Goal: Task Accomplishment & Management: Complete application form

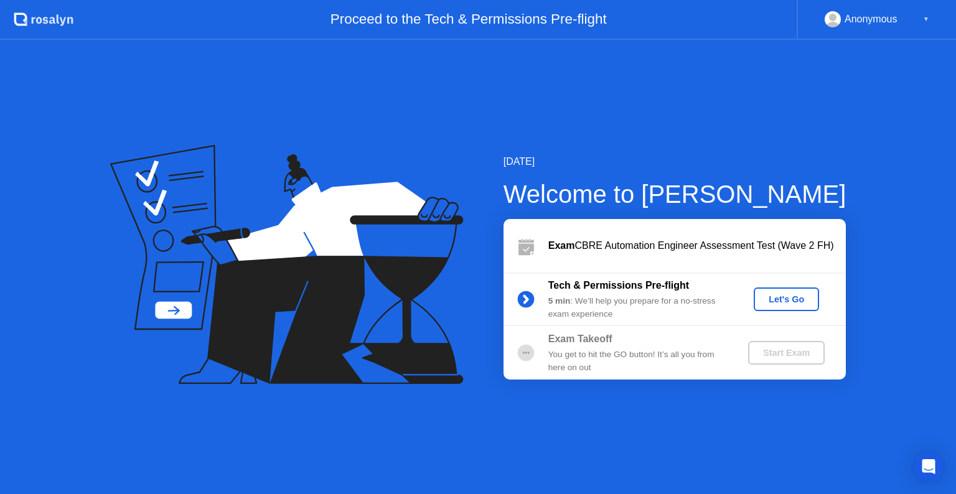
click at [781, 304] on div "Let's Go" at bounding box center [785, 299] width 55 height 10
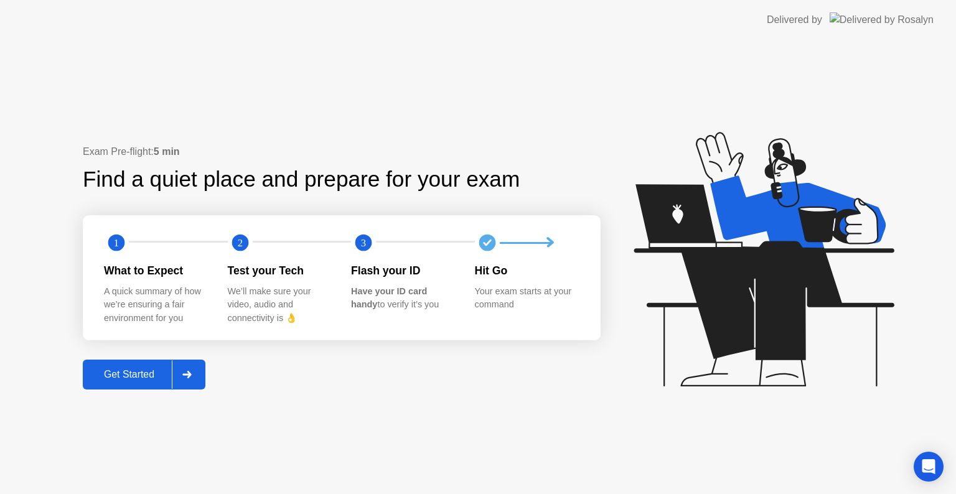
click at [192, 378] on div at bounding box center [187, 374] width 30 height 29
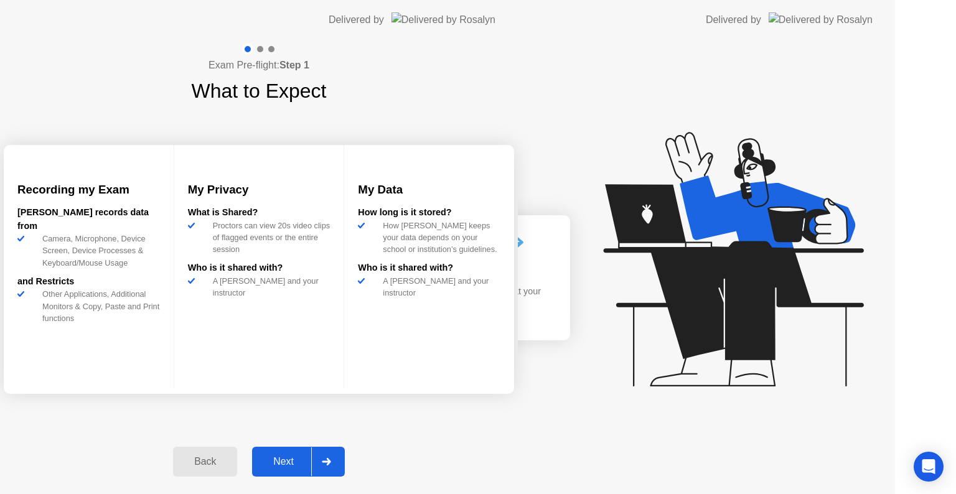
click at [192, 378] on div "Exam Pre-flight: Step 1 What to Expect Recording my Exam [PERSON_NAME] records …" at bounding box center [259, 267] width 518 height 454
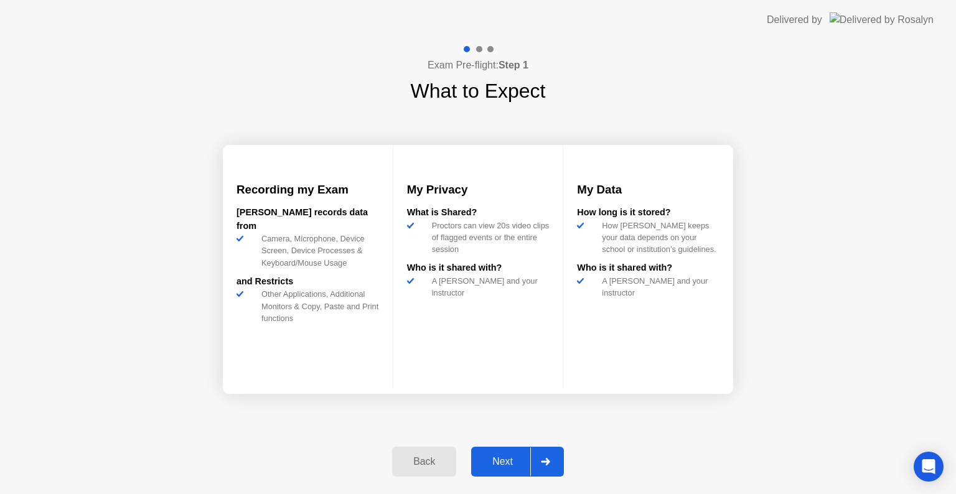
click at [492, 462] on div "Next" at bounding box center [502, 461] width 55 height 11
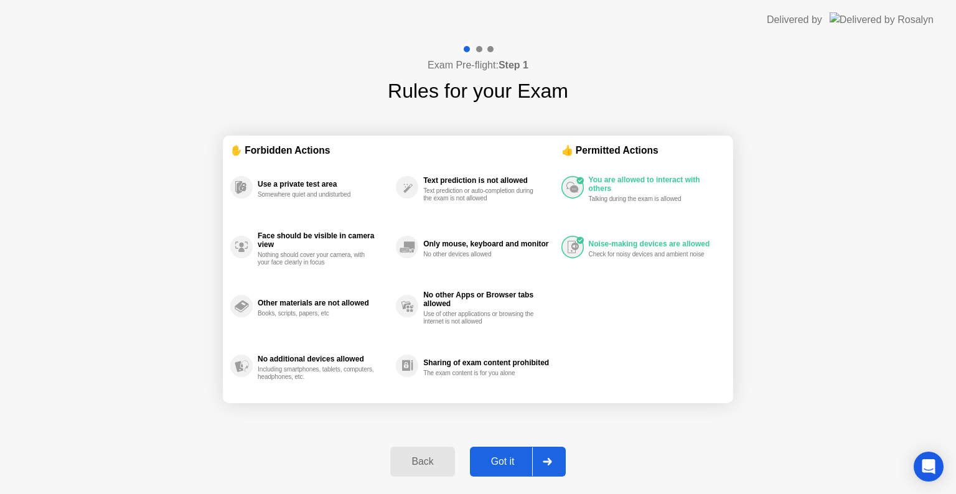
click at [488, 463] on div "Got it" at bounding box center [502, 461] width 58 height 11
select select "**********"
select select "*******"
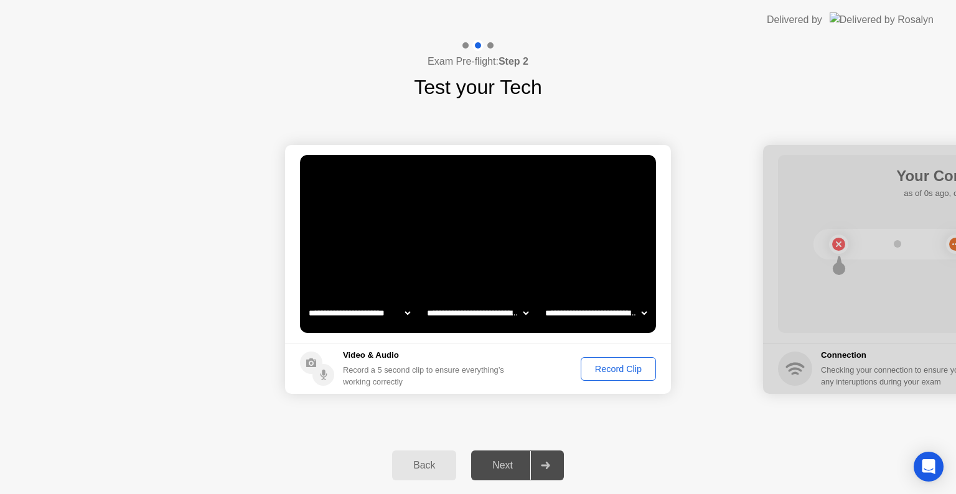
click at [598, 369] on div "Record Clip" at bounding box center [618, 369] width 67 height 10
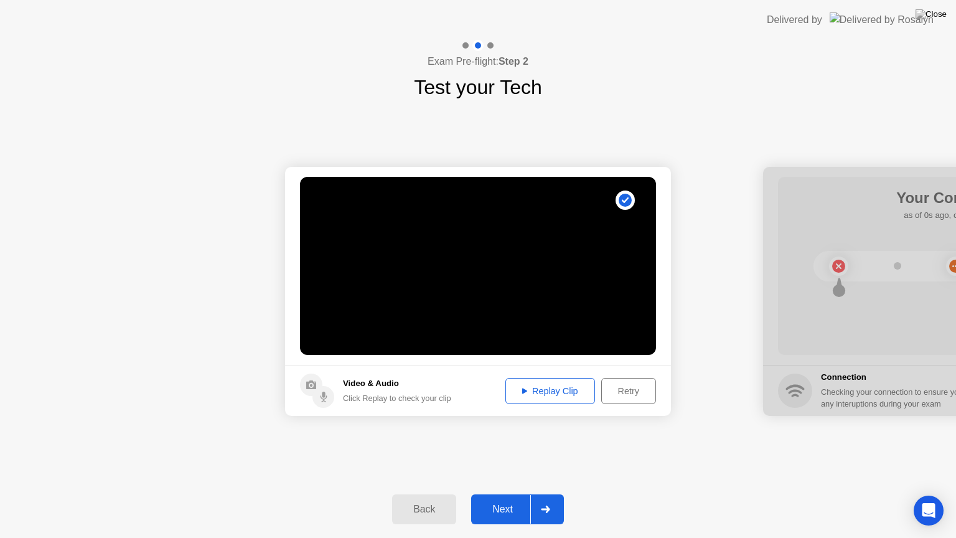
click at [507, 493] on button "Next" at bounding box center [517, 509] width 93 height 30
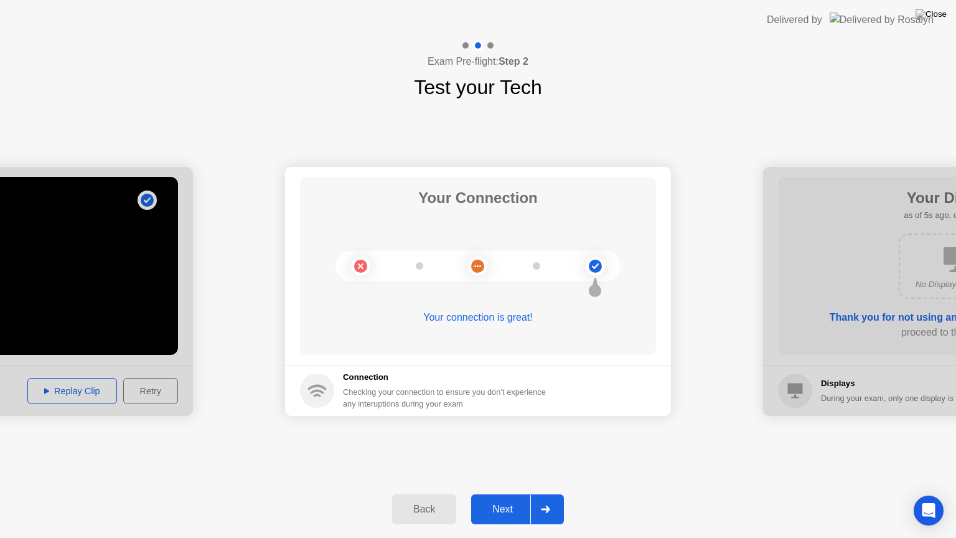
click at [509, 493] on div "Next" at bounding box center [502, 508] width 55 height 11
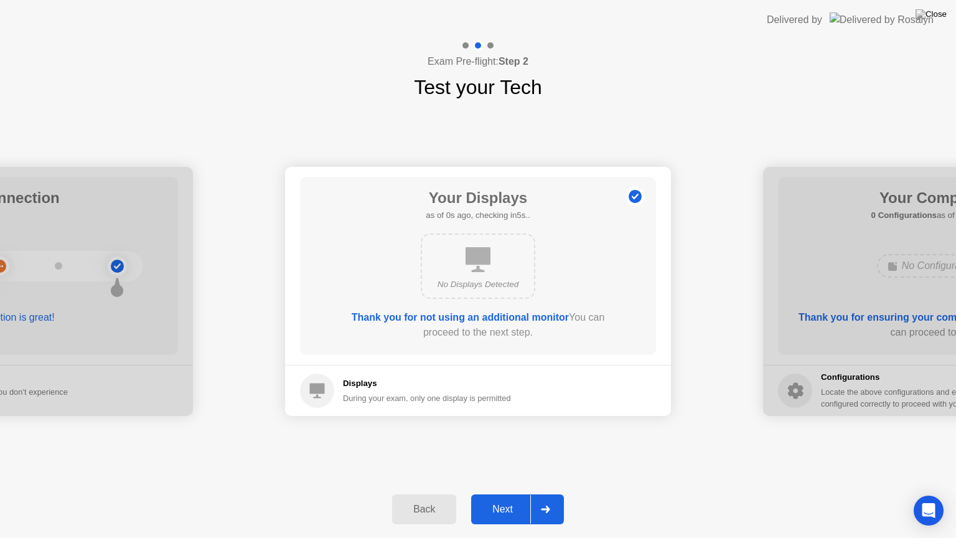
click at [516, 488] on div "Back Next" at bounding box center [478, 508] width 956 height 57
click at [505, 493] on div "Next" at bounding box center [502, 508] width 55 height 11
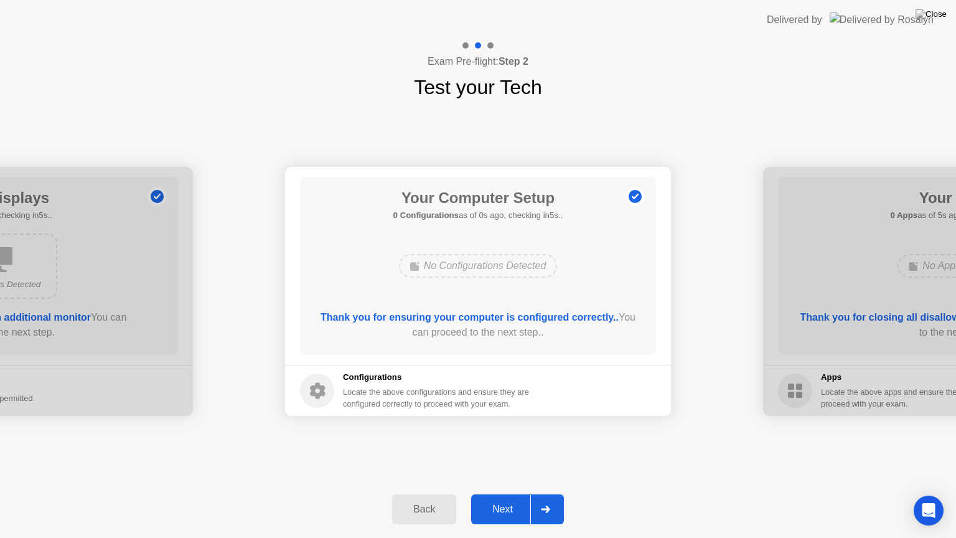
click at [504, 493] on div "Next" at bounding box center [502, 508] width 55 height 11
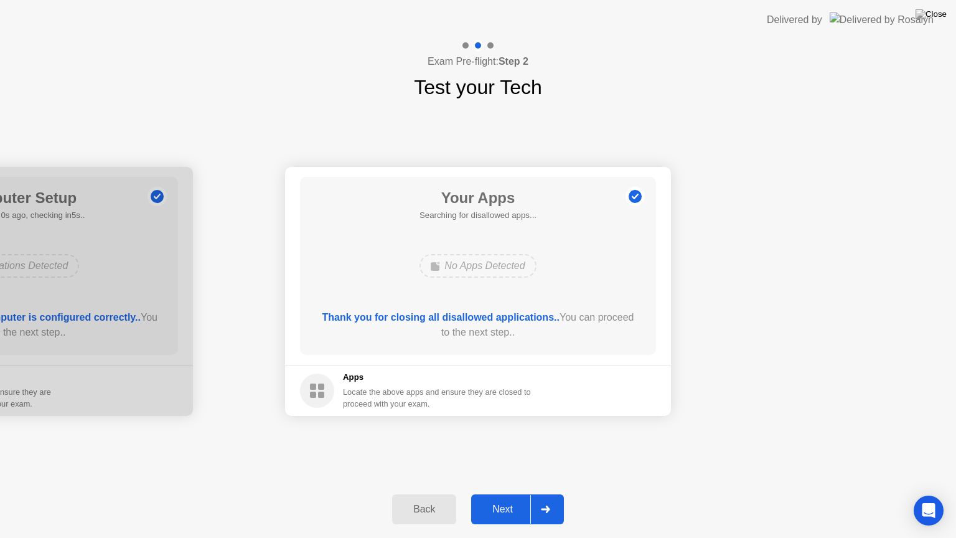
click at [496, 493] on div "Next" at bounding box center [502, 508] width 55 height 11
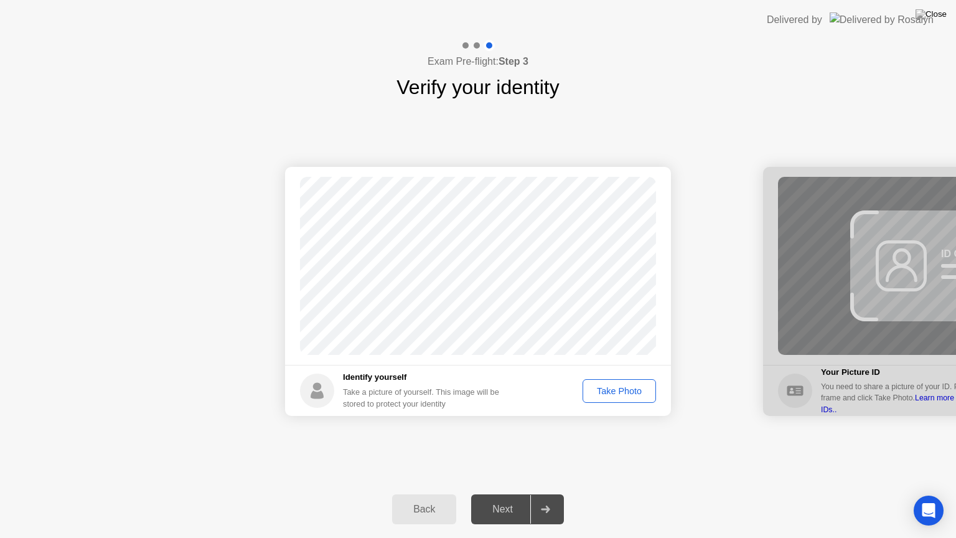
click at [617, 388] on div "Take Photo" at bounding box center [619, 391] width 65 height 10
click at [615, 393] on div "Retake" at bounding box center [627, 391] width 49 height 10
click at [615, 393] on div "Take Photo" at bounding box center [619, 391] width 65 height 10
click at [510, 493] on div "Next" at bounding box center [502, 508] width 55 height 11
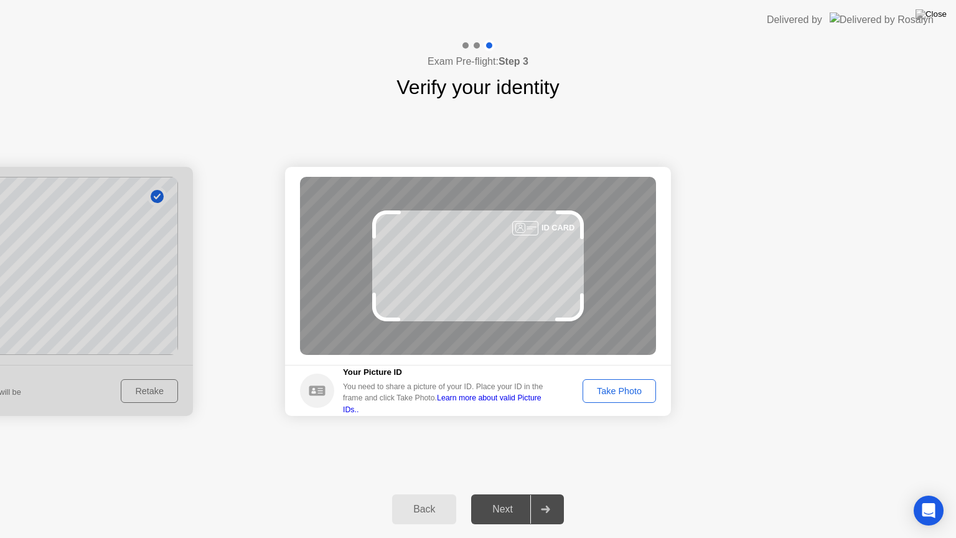
click at [600, 388] on div "Take Photo" at bounding box center [619, 391] width 65 height 10
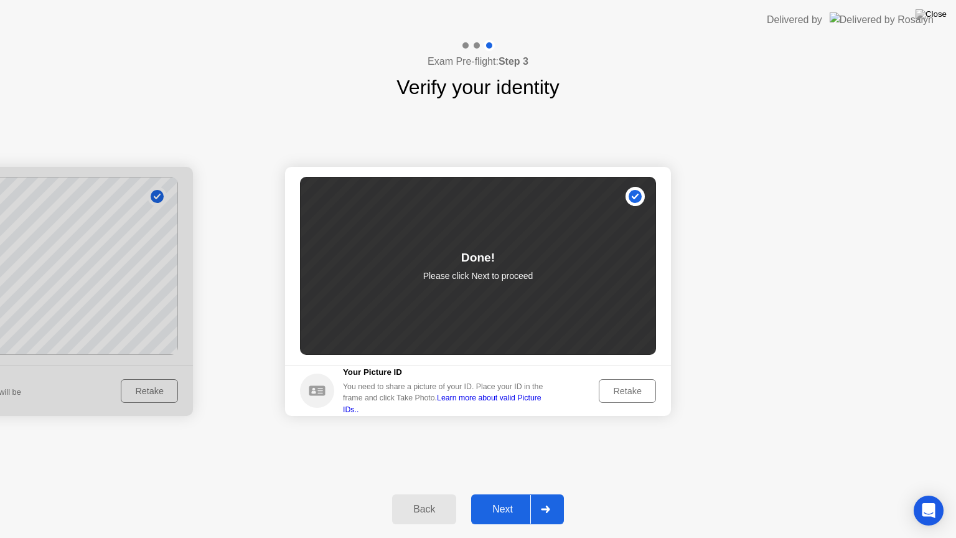
click at [498, 493] on div "Next" at bounding box center [502, 508] width 55 height 11
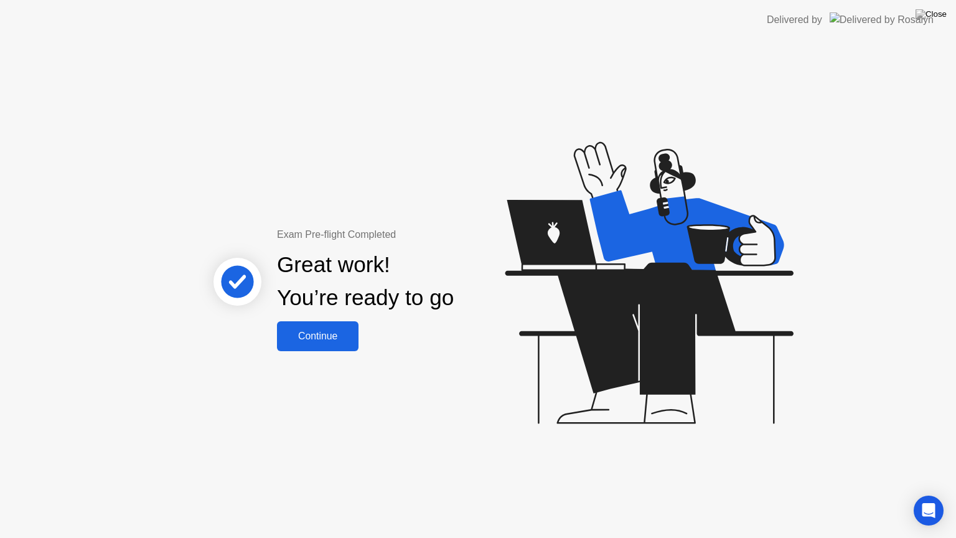
click at [292, 330] on div "Continue" at bounding box center [318, 335] width 74 height 11
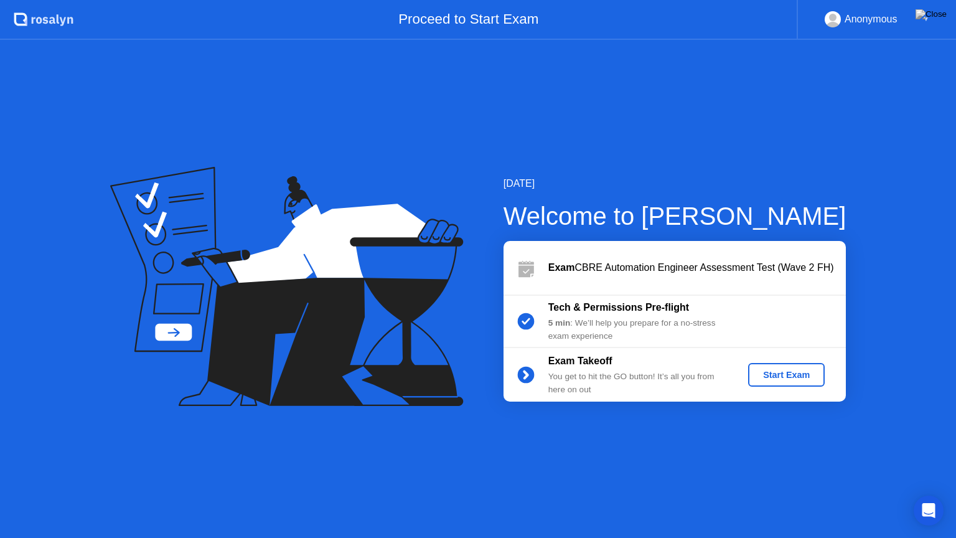
click at [791, 383] on button "Start Exam" at bounding box center [786, 375] width 77 height 24
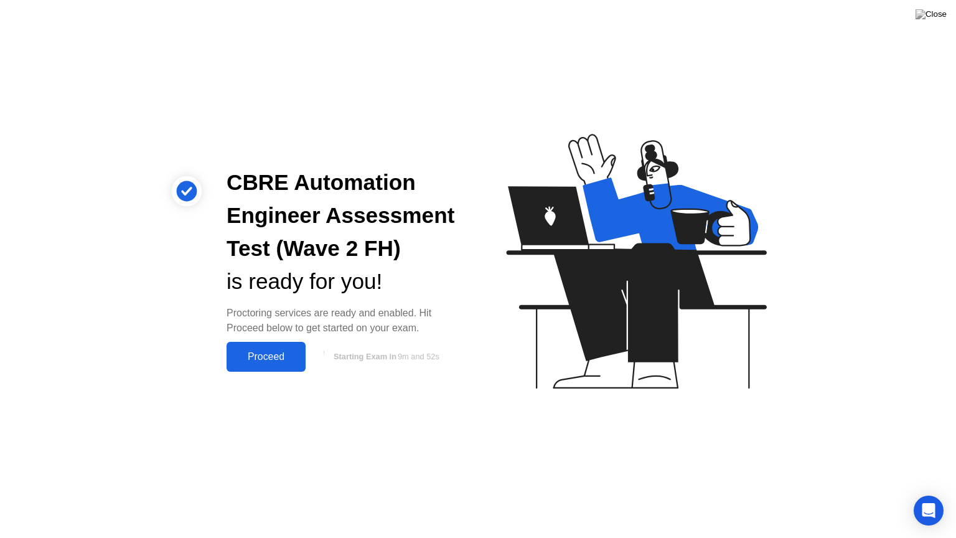
click at [259, 358] on div "Proceed" at bounding box center [266, 356] width 72 height 11
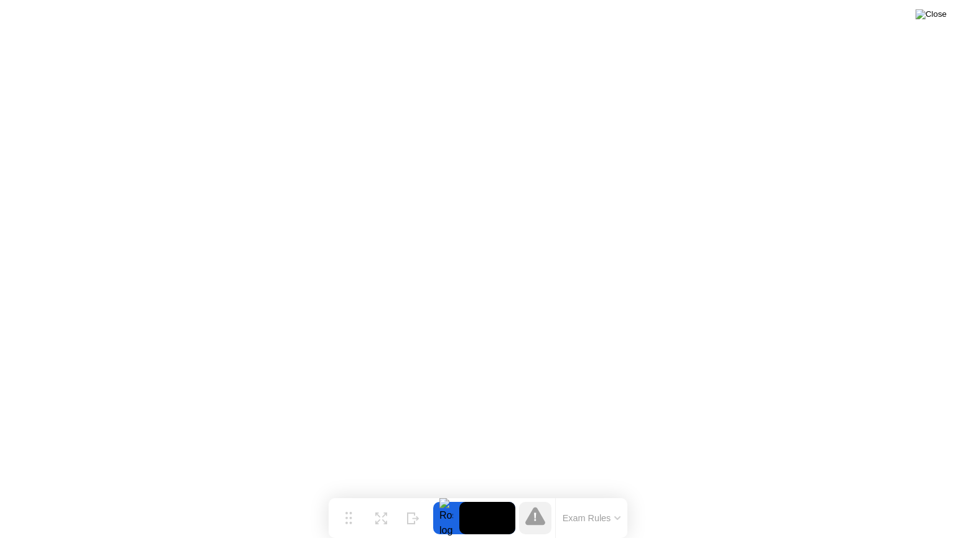
click at [941, 17] on img at bounding box center [930, 14] width 31 height 10
